Goal: Information Seeking & Learning: Learn about a topic

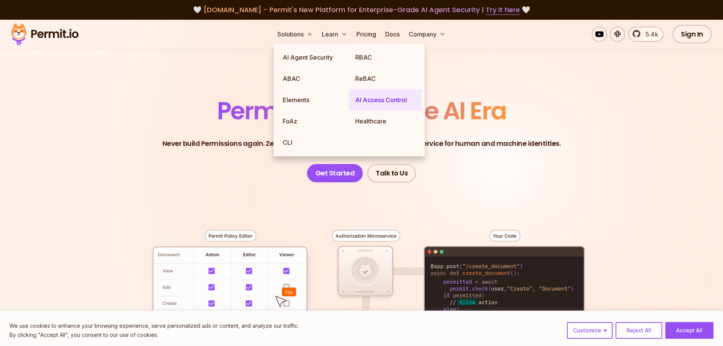
click at [377, 101] on link "AI Access Control" at bounding box center [385, 99] width 73 height 21
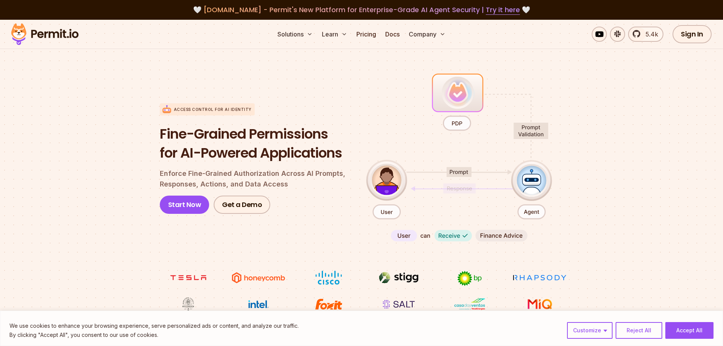
click at [152, 144] on section "Access control for AI Identity Fine-Grained Permissions for AI-Powered Applicat…" at bounding box center [361, 191] width 723 height 301
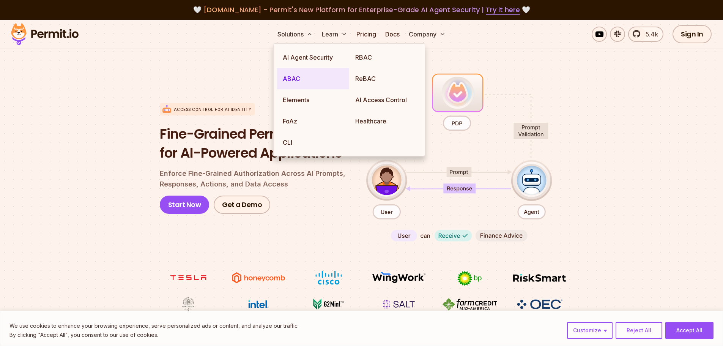
click at [291, 81] on link "ABAC" at bounding box center [313, 78] width 73 height 21
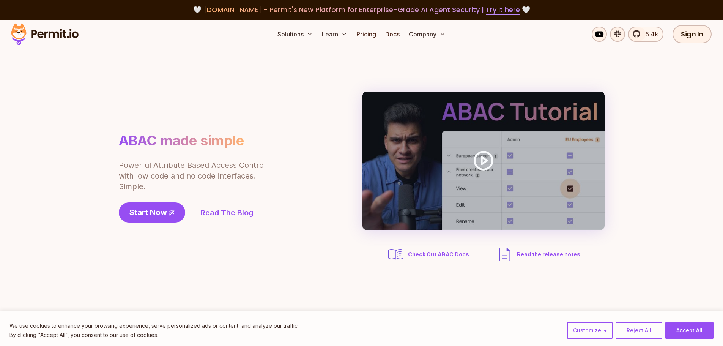
click at [111, 125] on section "ABAC made simple Powerful Attribute Based Access Control with low code and no c…" at bounding box center [361, 177] width 723 height 257
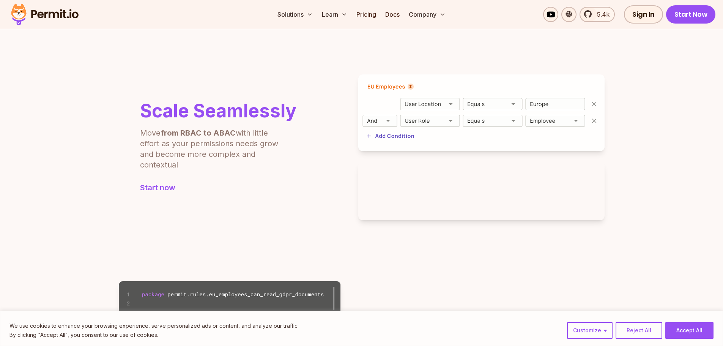
scroll to position [253, 0]
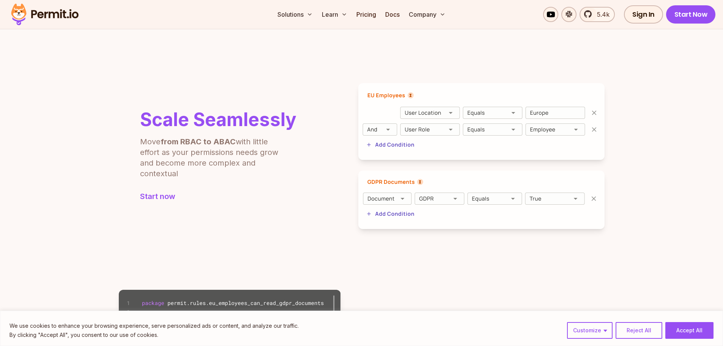
click at [396, 130] on img at bounding box center [482, 121] width 246 height 77
click at [389, 130] on img at bounding box center [482, 121] width 246 height 77
click at [448, 132] on img at bounding box center [482, 121] width 246 height 77
click at [420, 133] on img at bounding box center [482, 121] width 246 height 77
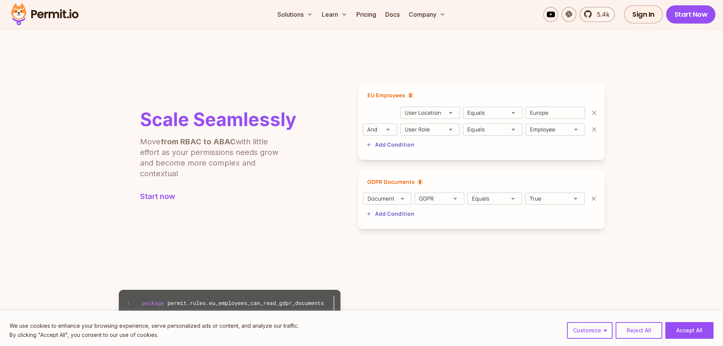
drag, startPoint x: 72, startPoint y: 136, endPoint x: 61, endPoint y: 128, distance: 13.5
click at [61, 128] on section "Scale Seamlessly Move from RBAC to ABAC with little effort as your permissions …" at bounding box center [361, 156] width 723 height 207
drag, startPoint x: 61, startPoint y: 128, endPoint x: 50, endPoint y: 111, distance: 20.7
click at [41, 103] on section "Scale Seamlessly Move from RBAC to ABAC with little effort as your permissions …" at bounding box center [361, 156] width 723 height 207
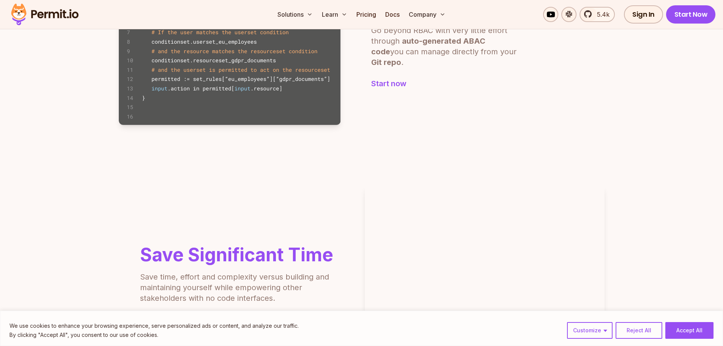
scroll to position [418, 0]
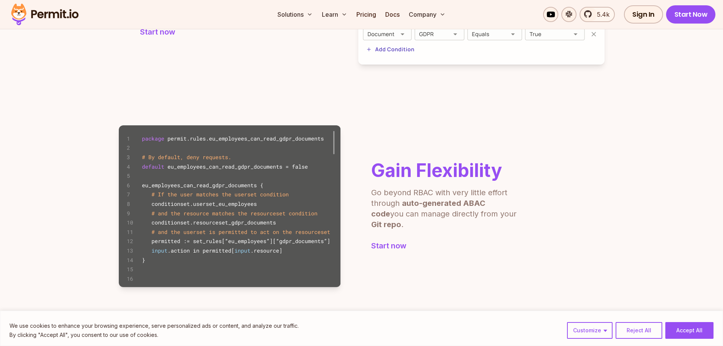
drag, startPoint x: 273, startPoint y: 152, endPoint x: 271, endPoint y: 139, distance: 13.1
click at [273, 151] on img at bounding box center [230, 206] width 222 height 162
drag, startPoint x: 196, startPoint y: 77, endPoint x: 154, endPoint y: 76, distance: 41.4
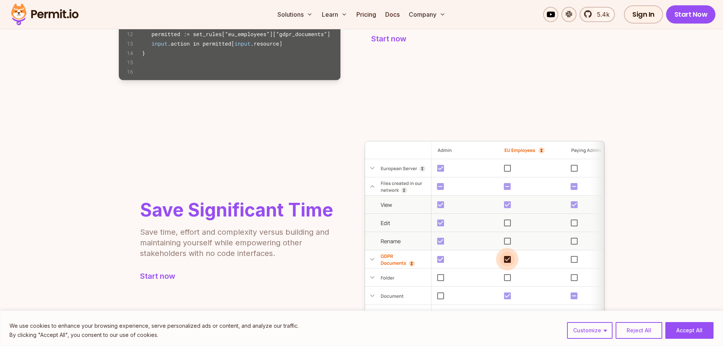
scroll to position [257, 0]
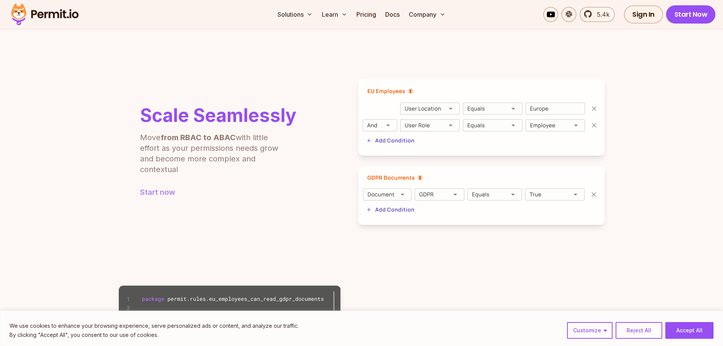
click at [171, 192] on link "Start now" at bounding box center [218, 192] width 156 height 11
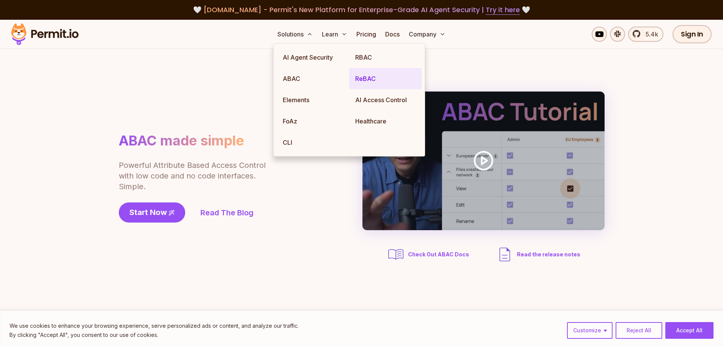
click at [361, 77] on link "ReBAC" at bounding box center [385, 78] width 73 height 21
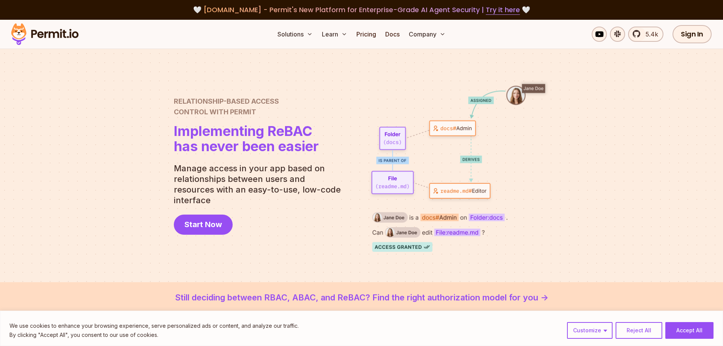
click at [151, 152] on div at bounding box center [361, 165] width 723 height 233
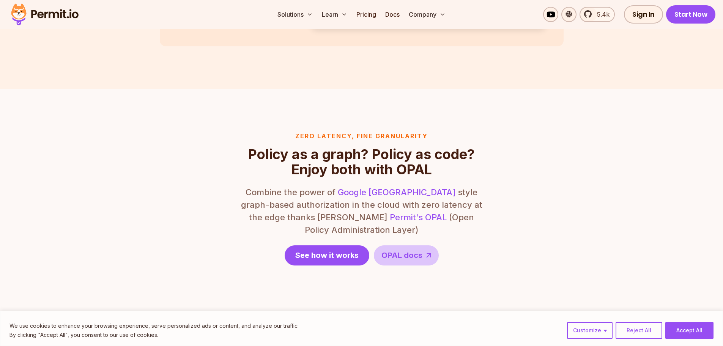
scroll to position [886, 0]
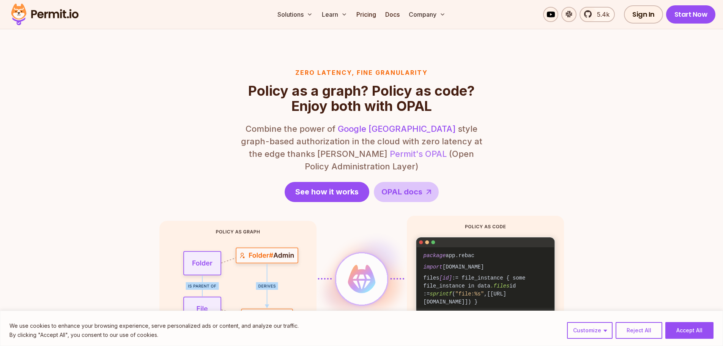
click at [390, 151] on link "Permit's OPAL" at bounding box center [418, 154] width 57 height 10
drag, startPoint x: 70, startPoint y: 156, endPoint x: 59, endPoint y: 145, distance: 15.6
click at [59, 145] on section "Zero latency, fine granularity Policy as a graph? Policy as code? Enjoy both wi…" at bounding box center [361, 220] width 723 height 391
drag, startPoint x: 59, startPoint y: 145, endPoint x: 55, endPoint y: 129, distance: 16.1
click at [55, 129] on section "Zero latency, fine granularity Policy as a graph? Policy as code? Enjoy both wi…" at bounding box center [361, 220] width 723 height 391
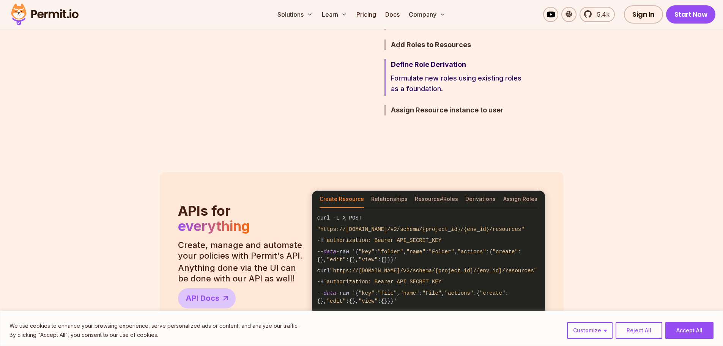
scroll to position [380, 0]
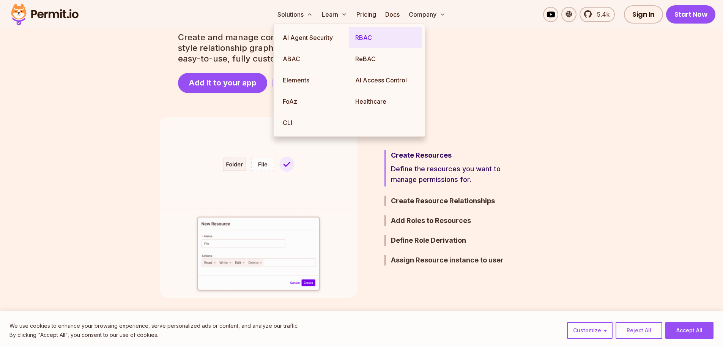
click at [382, 40] on link "RBAC" at bounding box center [385, 37] width 73 height 21
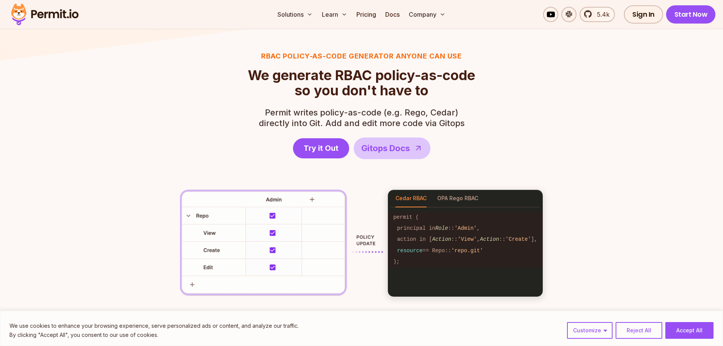
scroll to position [1089, 0]
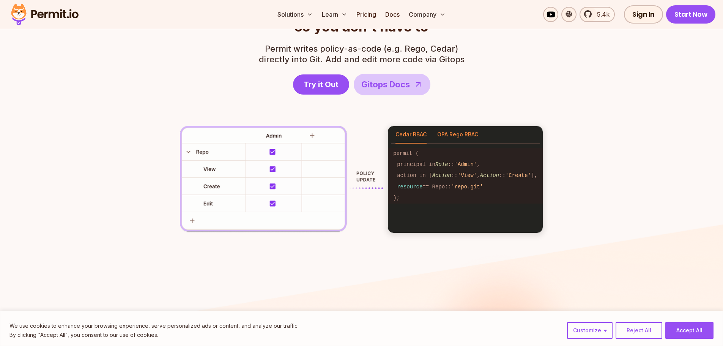
click at [460, 133] on button "OPA Rego RBAC" at bounding box center [458, 134] width 41 height 17
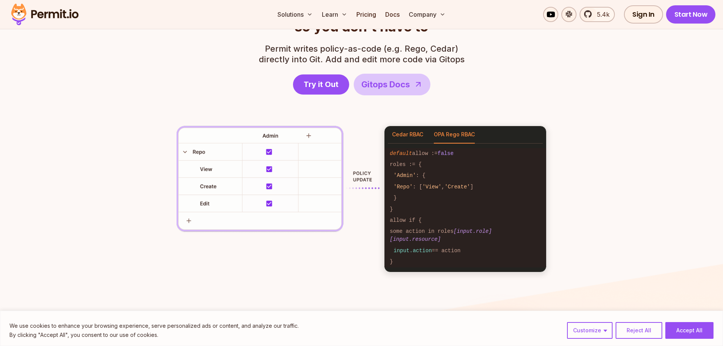
click at [423, 131] on button "Cedar RBAC" at bounding box center [407, 134] width 31 height 17
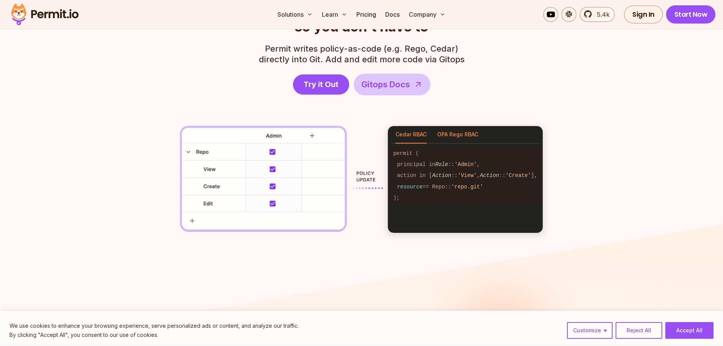
click at [459, 130] on button "OPA Rego RBAC" at bounding box center [458, 134] width 41 height 17
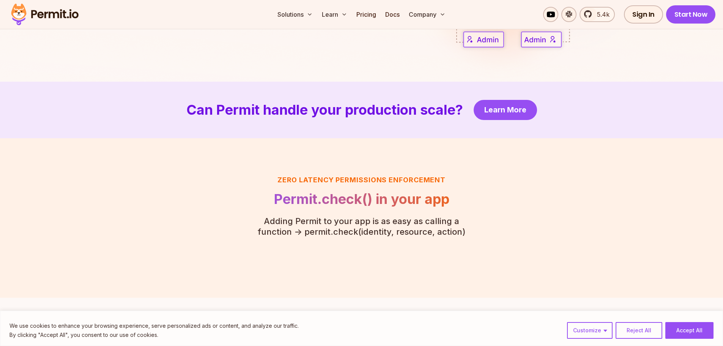
scroll to position [1608, 0]
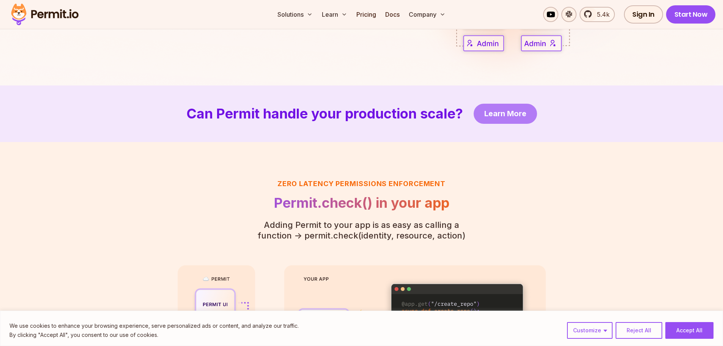
click at [496, 108] on span "Learn More" at bounding box center [506, 113] width 42 height 11
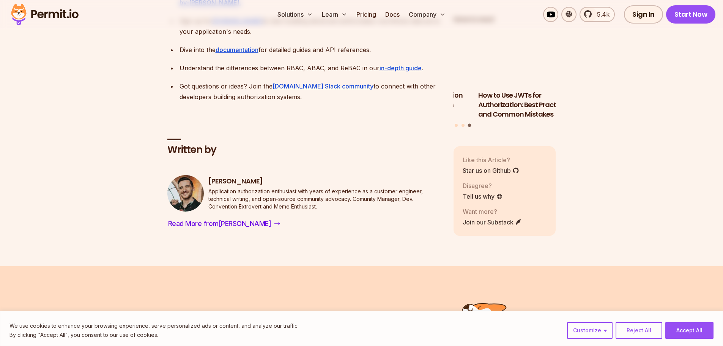
scroll to position [2241, 0]
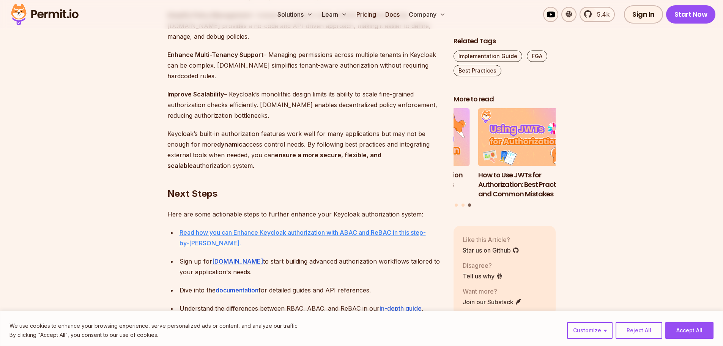
click at [308, 229] on link "Read how you can Enhance Keycloak authorization with ABAC and ReBAC in this ste…" at bounding box center [303, 238] width 246 height 18
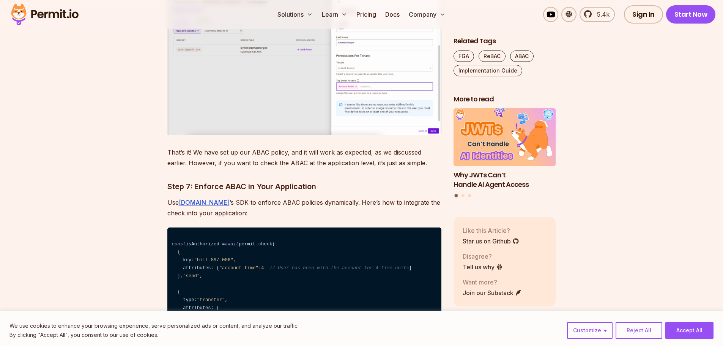
scroll to position [4975, 0]
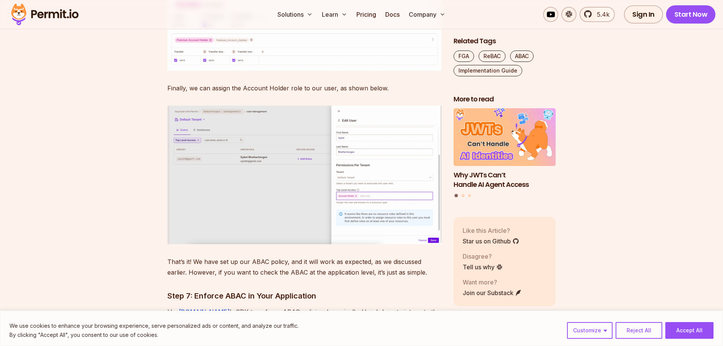
click at [425, 177] on img at bounding box center [304, 175] width 274 height 139
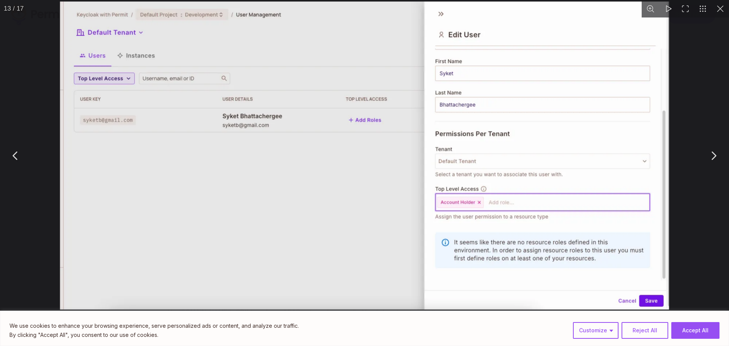
click at [14, 146] on button "You can close this modal content with the ESC key" at bounding box center [15, 155] width 19 height 19
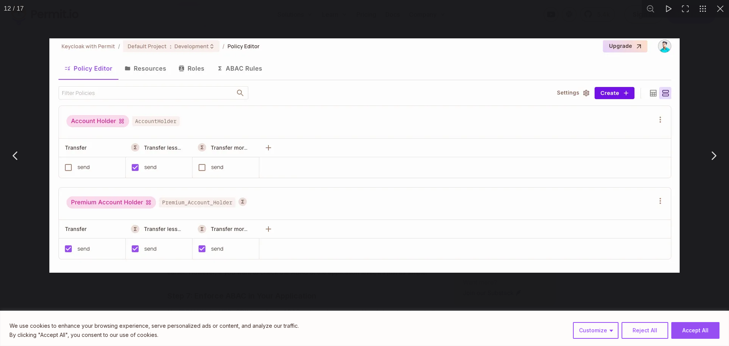
click at [14, 146] on button "You can close this modal content with the ESC key" at bounding box center [15, 155] width 19 height 19
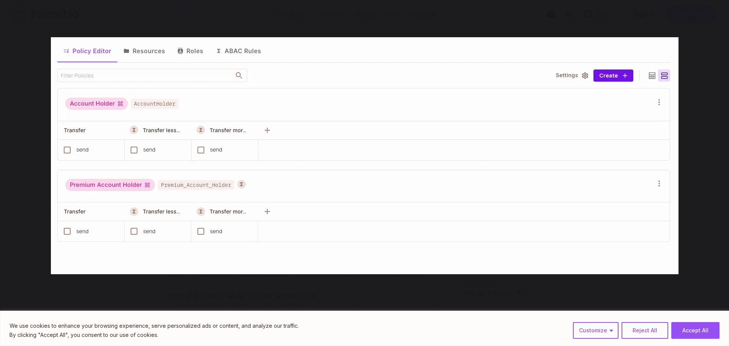
click at [14, 146] on button "You can close this modal content with the ESC key" at bounding box center [15, 155] width 19 height 19
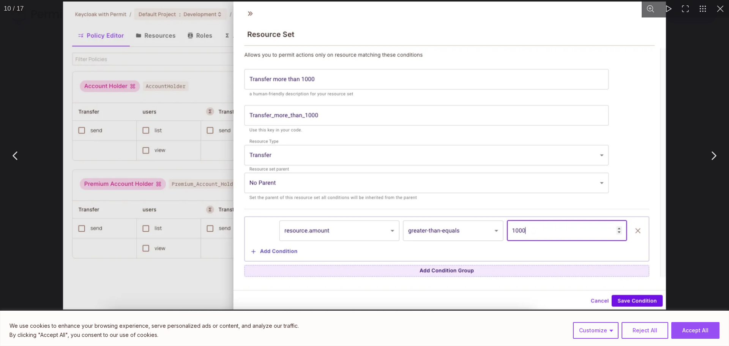
click at [13, 146] on button "You can close this modal content with the ESC key" at bounding box center [15, 155] width 19 height 19
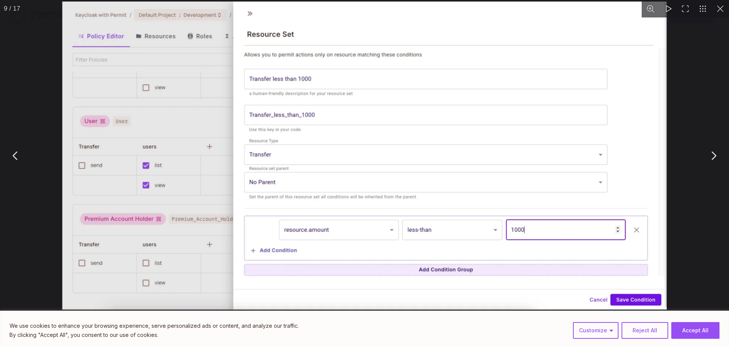
click at [13, 146] on button "You can close this modal content with the ESC key" at bounding box center [15, 155] width 19 height 19
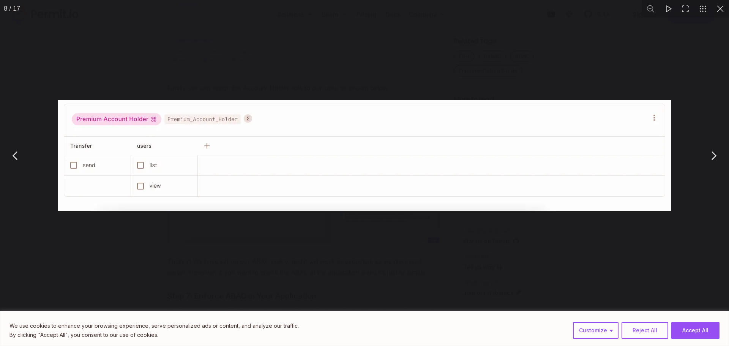
click at [13, 146] on button "You can close this modal content with the ESC key" at bounding box center [15, 155] width 19 height 19
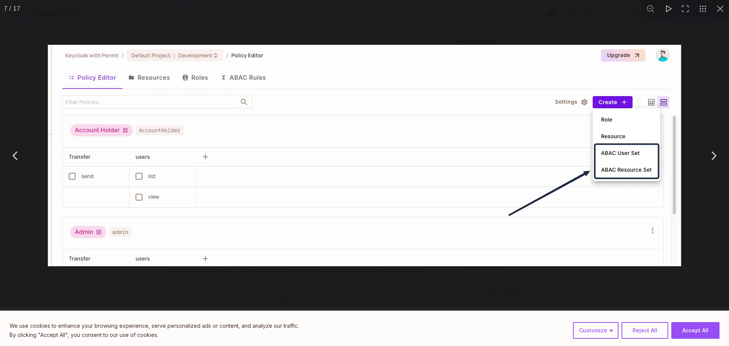
click at [13, 146] on button "You can close this modal content with the ESC key" at bounding box center [15, 155] width 19 height 19
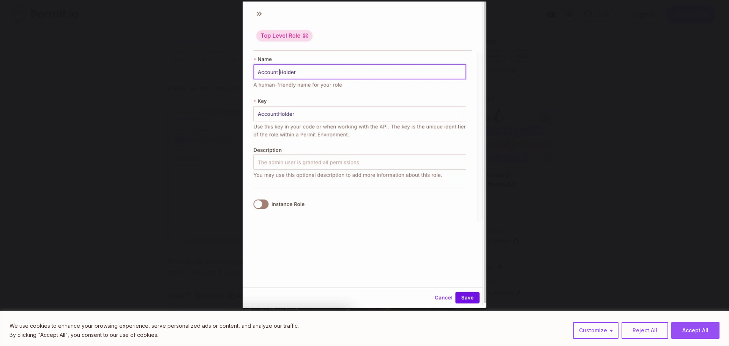
click at [13, 146] on button "You can close this modal content with the ESC key" at bounding box center [15, 155] width 19 height 19
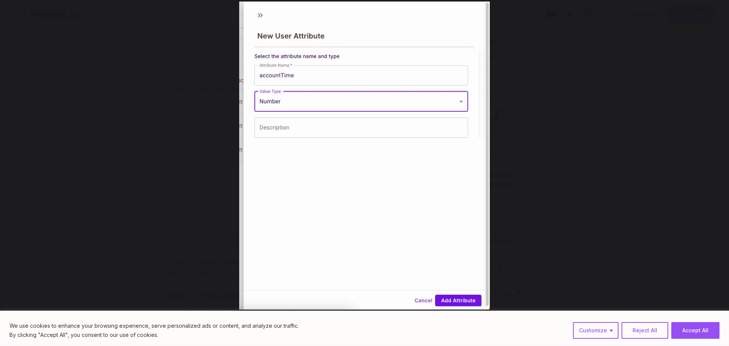
click at [13, 146] on button "You can close this modal content with the ESC key" at bounding box center [15, 155] width 19 height 19
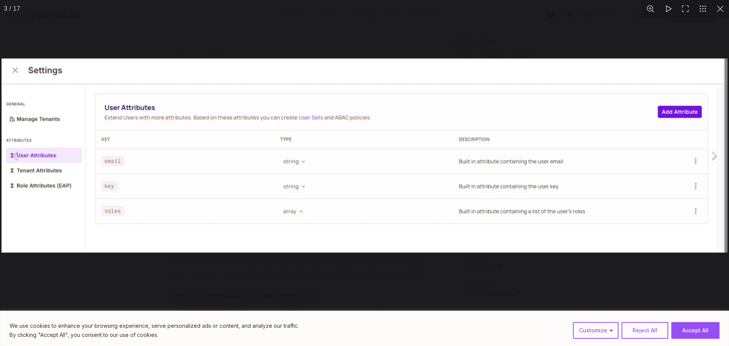
click at [718, 6] on button "You can close this modal content with the ESC key" at bounding box center [720, 8] width 17 height 17
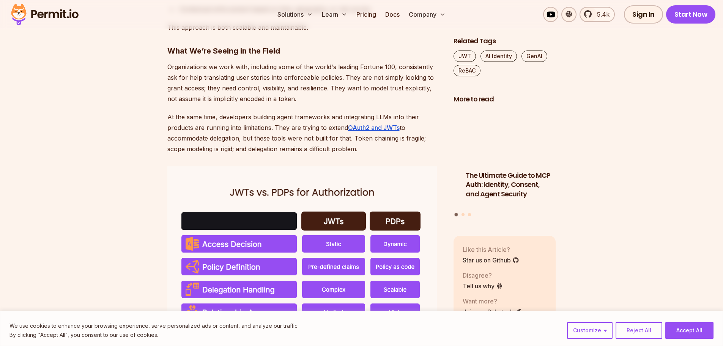
scroll to position [1570, 0]
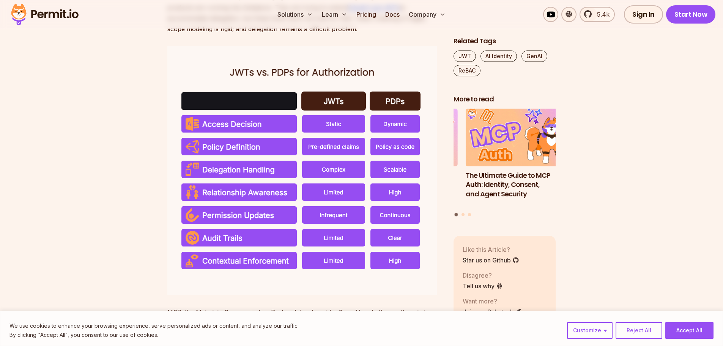
drag, startPoint x: 169, startPoint y: 92, endPoint x: 127, endPoint y: 86, distance: 41.7
click at [127, 86] on section "As we continue to embed AI agents more deeply into our applications and infrast…" at bounding box center [361, 114] width 723 height 2487
drag, startPoint x: 127, startPoint y: 86, endPoint x: 117, endPoint y: 84, distance: 10.8
click at [118, 84] on section "As we continue to embed AI agents more deeply into our applications and infrast…" at bounding box center [361, 114] width 723 height 2487
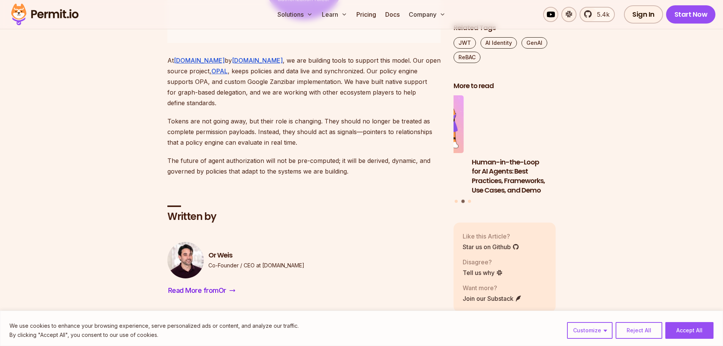
scroll to position [2595, 0]
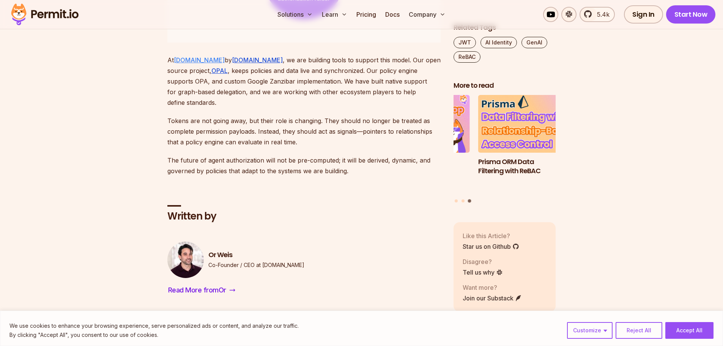
click at [196, 64] on link "[DOMAIN_NAME]" at bounding box center [199, 60] width 51 height 8
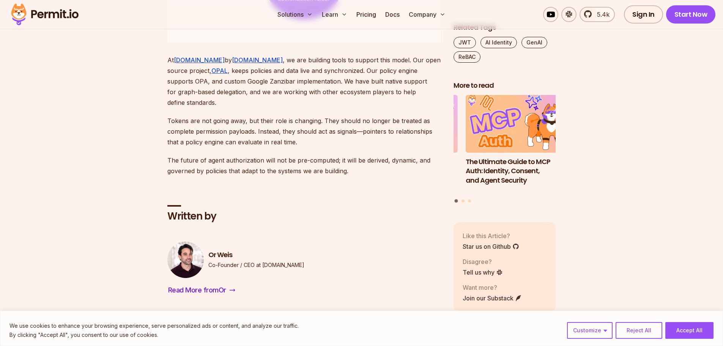
drag, startPoint x: 267, startPoint y: 160, endPoint x: 200, endPoint y: 160, distance: 67.6
click at [200, 147] on p "Tokens are not going away, but their role is changing. They should no longer be…" at bounding box center [304, 131] width 274 height 32
drag, startPoint x: 200, startPoint y: 160, endPoint x: 180, endPoint y: 158, distance: 19.4
click at [180, 147] on p "Tokens are not going away, but their role is changing. They should no longer be…" at bounding box center [304, 131] width 274 height 32
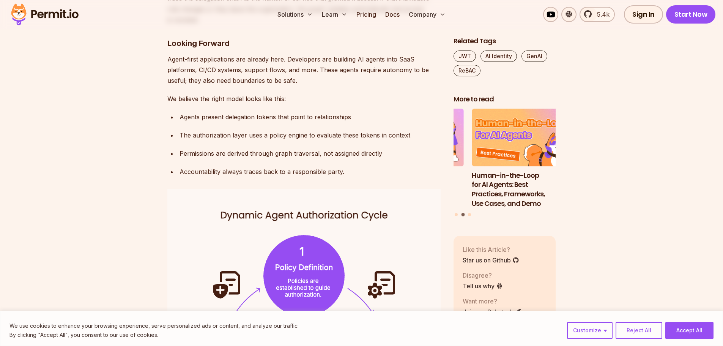
scroll to position [2114, 0]
